Goal: Entertainment & Leisure: Browse casually

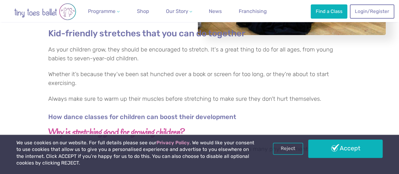
scroll to position [148, 0]
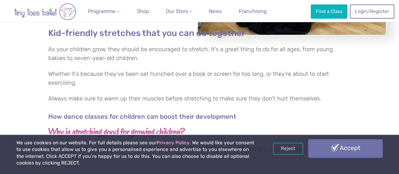
click at [363, 146] on link "Accept" at bounding box center [345, 148] width 74 height 18
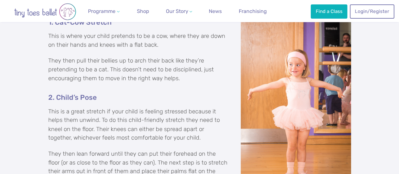
scroll to position [476, 0]
